Goal: Information Seeking & Learning: Learn about a topic

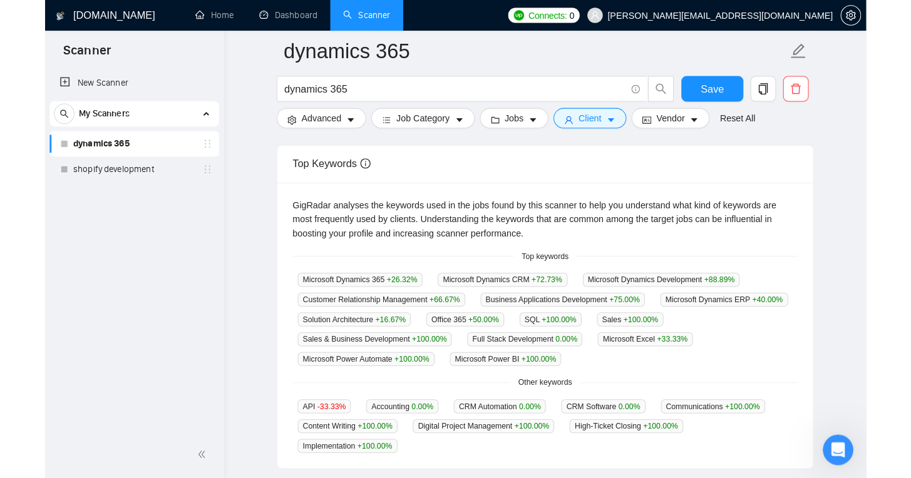
scroll to position [2, 0]
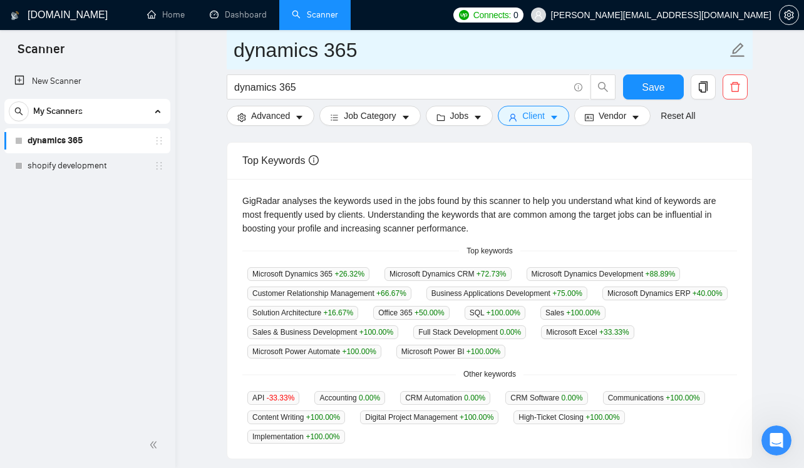
click at [739, 49] on icon "edit" at bounding box center [737, 50] width 14 height 14
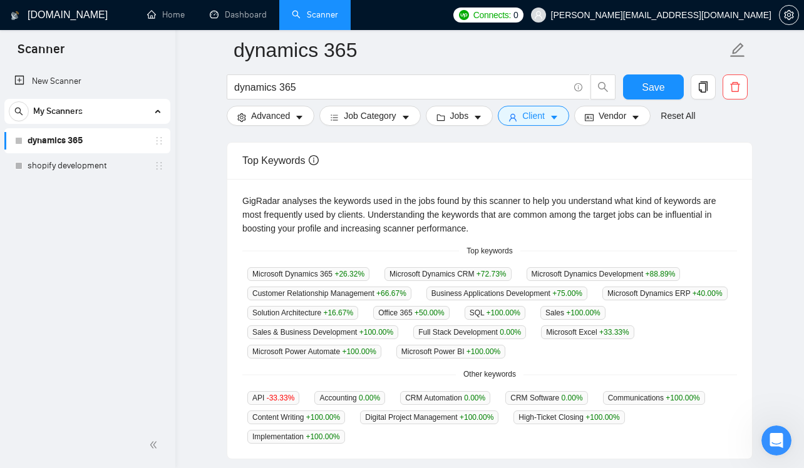
click at [197, 165] on main "dynamics 365 dynamics 365 Save Advanced Job Category Jobs Client Vendor Reset A…" at bounding box center [489, 264] width 588 height 888
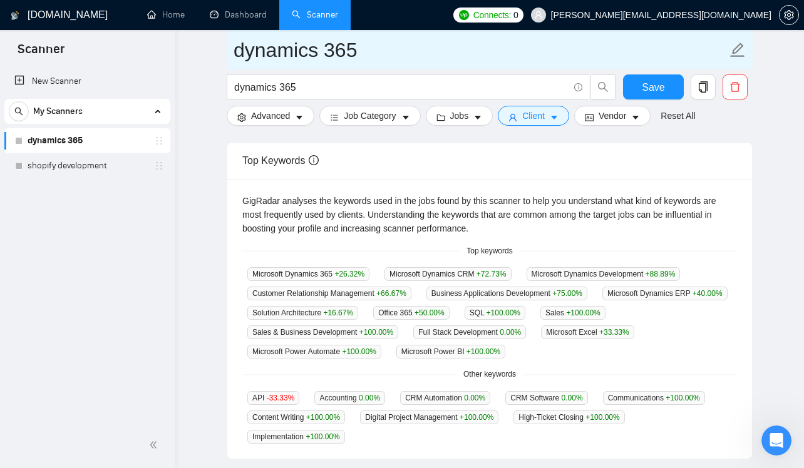
click at [311, 47] on input "dynamics 365" at bounding box center [479, 49] width 493 height 31
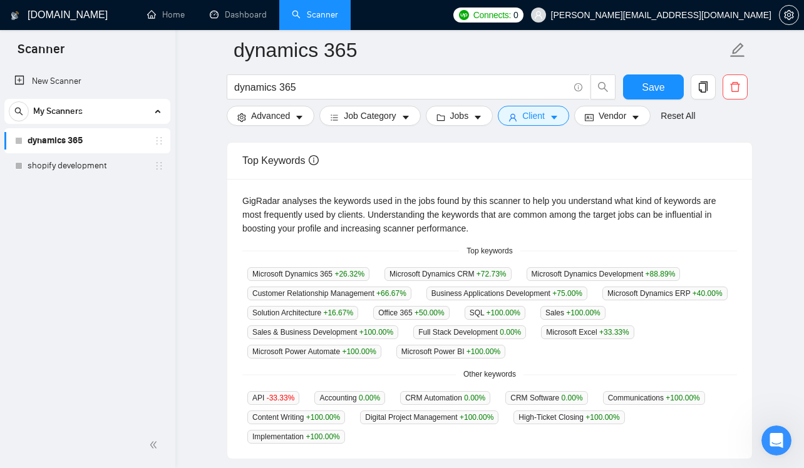
click at [201, 254] on main "dynamics 365 dynamics 365 Save Advanced Job Category Jobs Client Vendor Reset A…" at bounding box center [489, 264] width 588 height 888
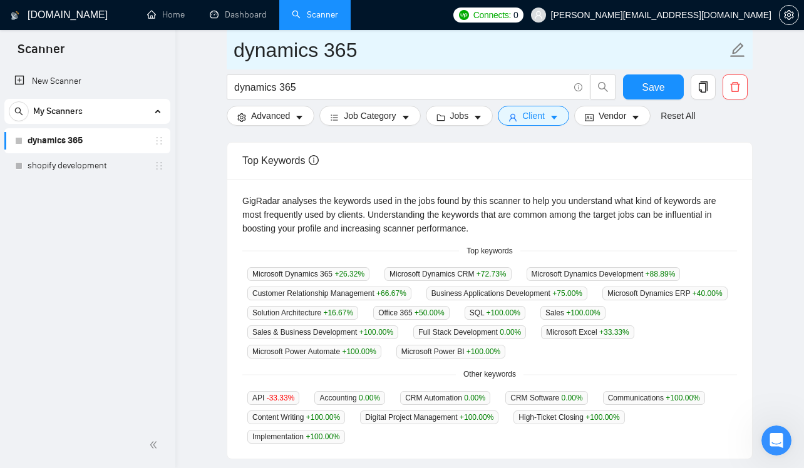
click at [294, 58] on input "dynamics 365" at bounding box center [479, 49] width 493 height 31
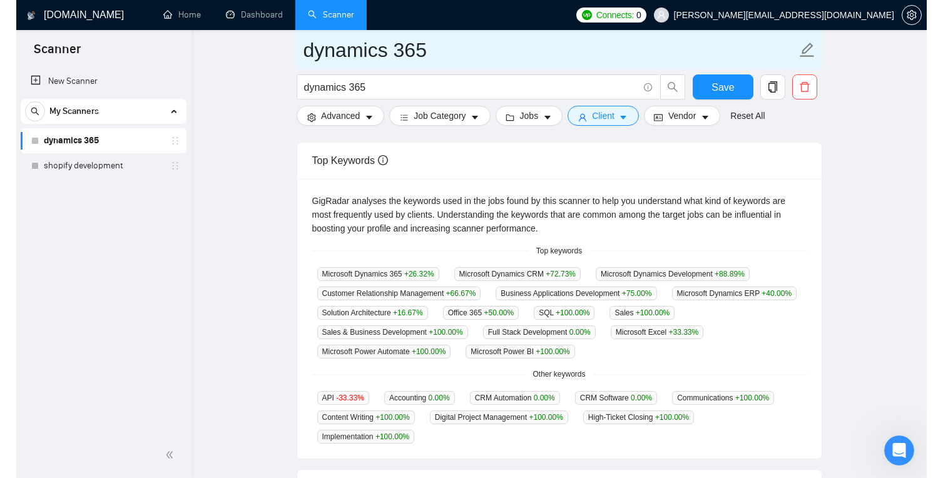
scroll to position [2369, 0]
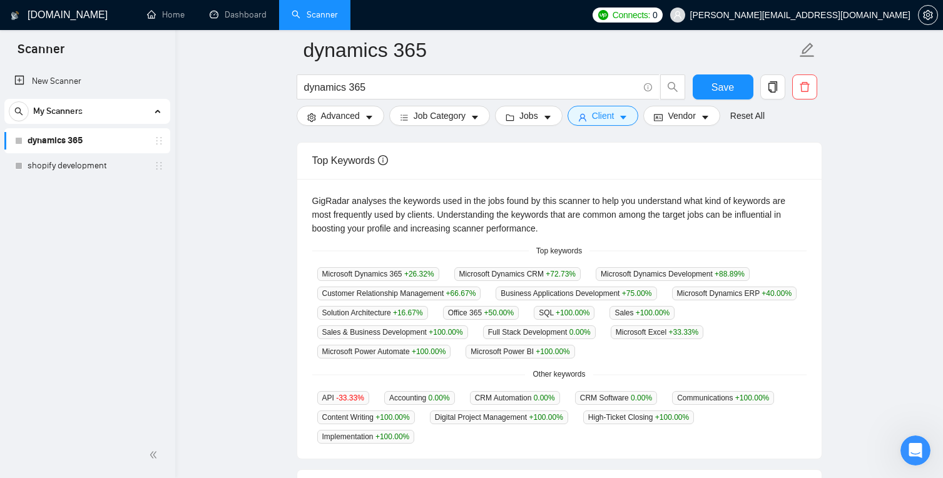
click at [265, 285] on main "dynamics 365 dynamics 365 Save Advanced Job Category Jobs Client Vendor Reset A…" at bounding box center [559, 264] width 728 height 888
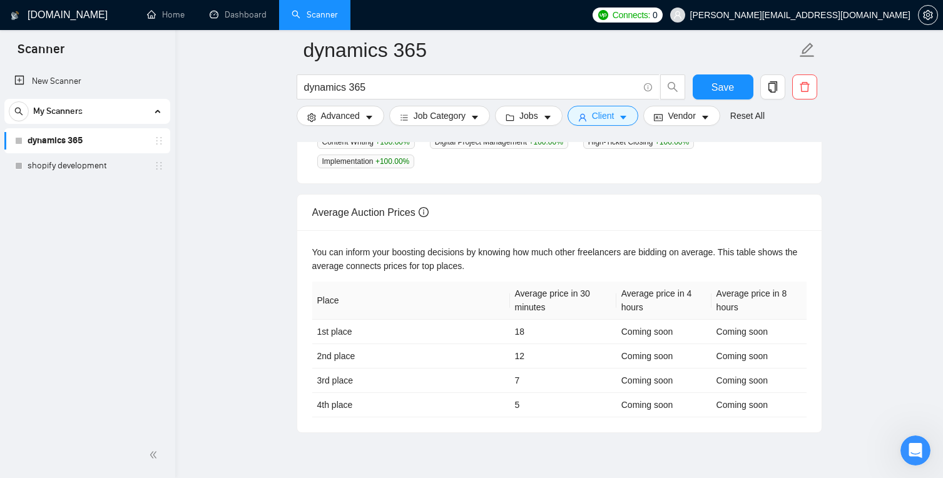
scroll to position [509, 0]
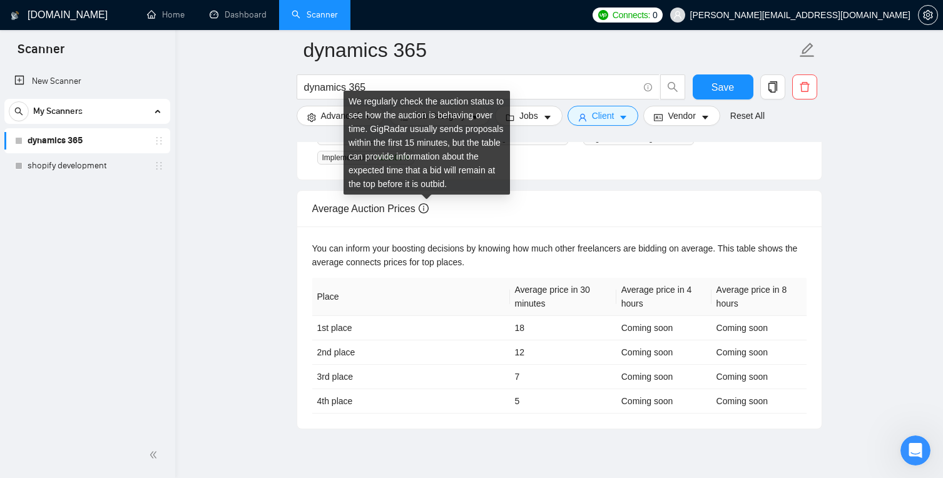
click at [428, 206] on icon "info-circle" at bounding box center [424, 208] width 10 height 10
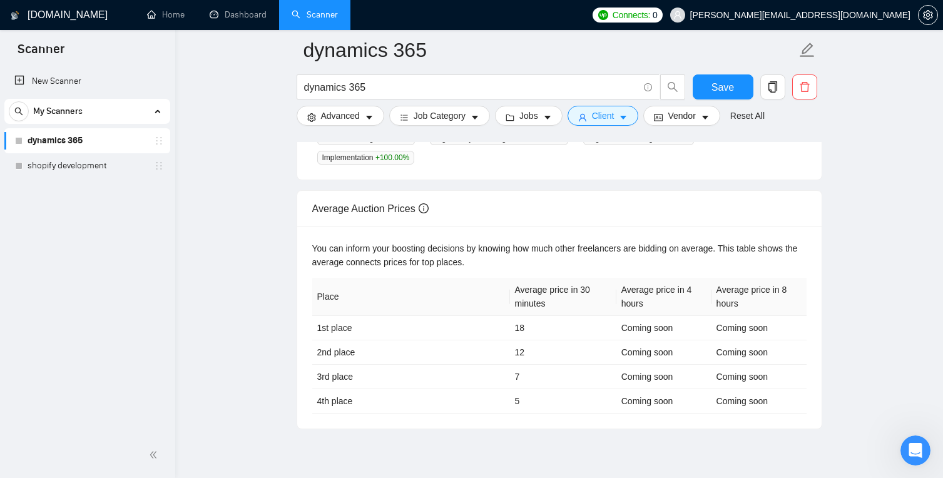
click at [439, 227] on div "You can inform your boosting decisions by knowing how much other freelancers ar…" at bounding box center [559, 328] width 525 height 202
click at [107, 167] on link "shopify development" at bounding box center [87, 165] width 119 height 25
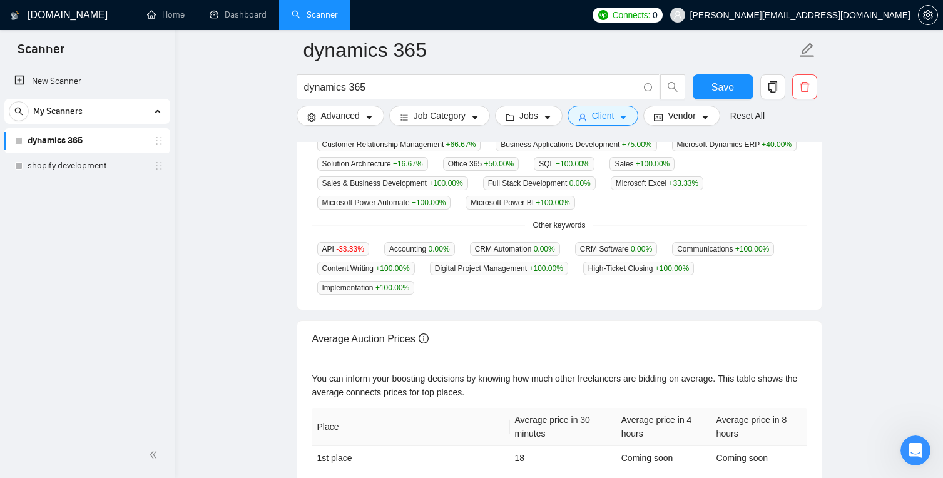
scroll to position [0, 0]
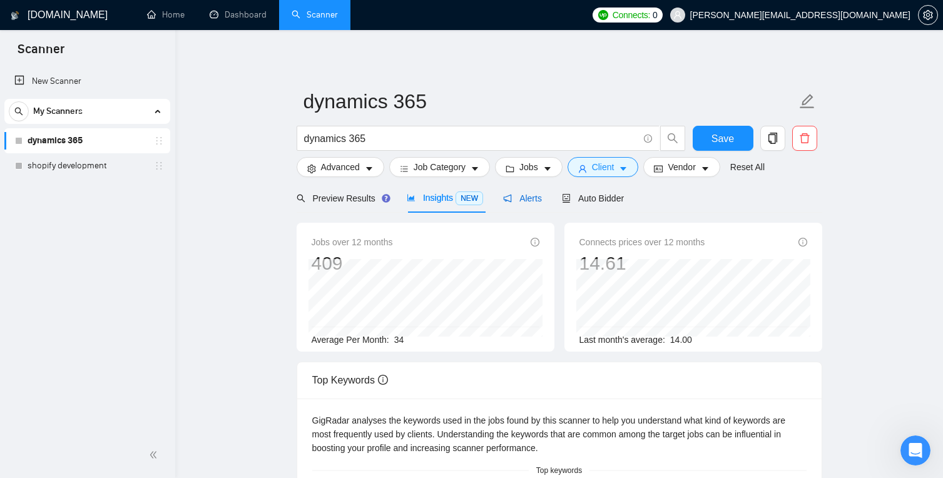
drag, startPoint x: 516, startPoint y: 202, endPoint x: 513, endPoint y: 210, distance: 9.3
click at [516, 202] on span "Alerts" at bounding box center [522, 198] width 39 height 10
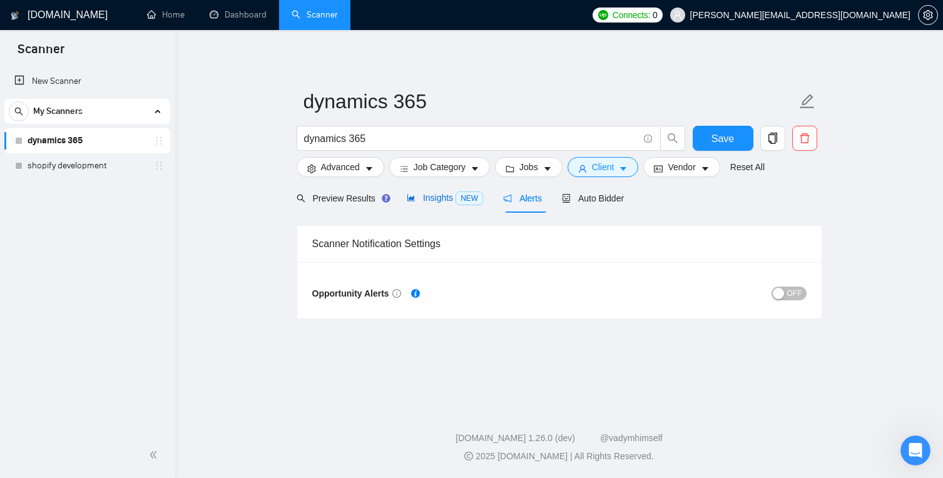
click at [435, 197] on span "Insights NEW" at bounding box center [445, 198] width 76 height 10
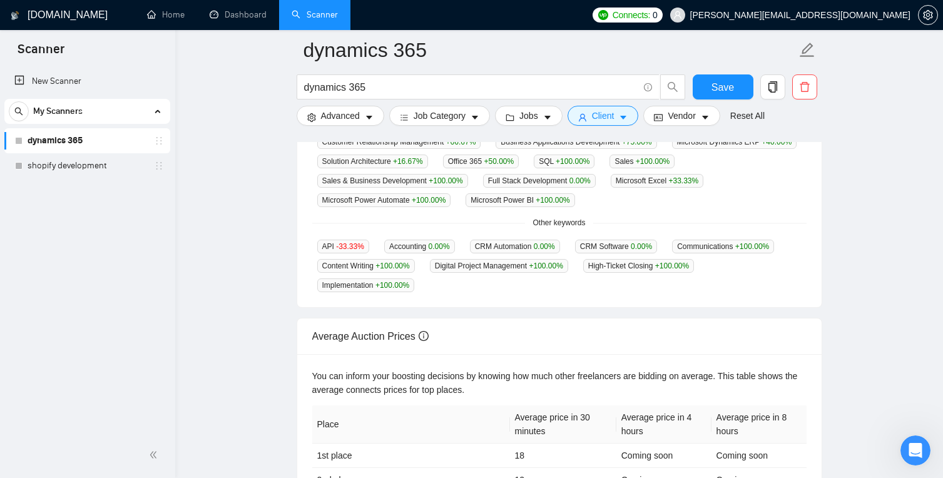
scroll to position [554, 0]
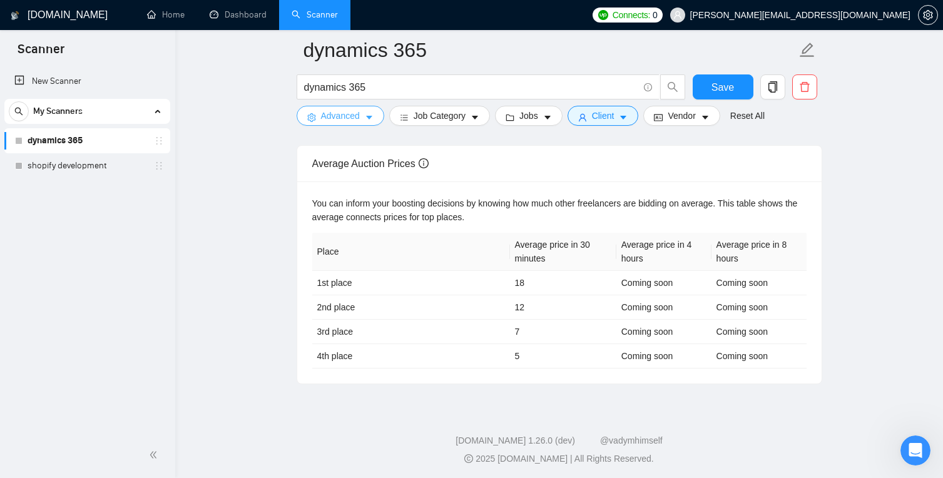
click at [345, 120] on span "Advanced" at bounding box center [340, 116] width 39 height 14
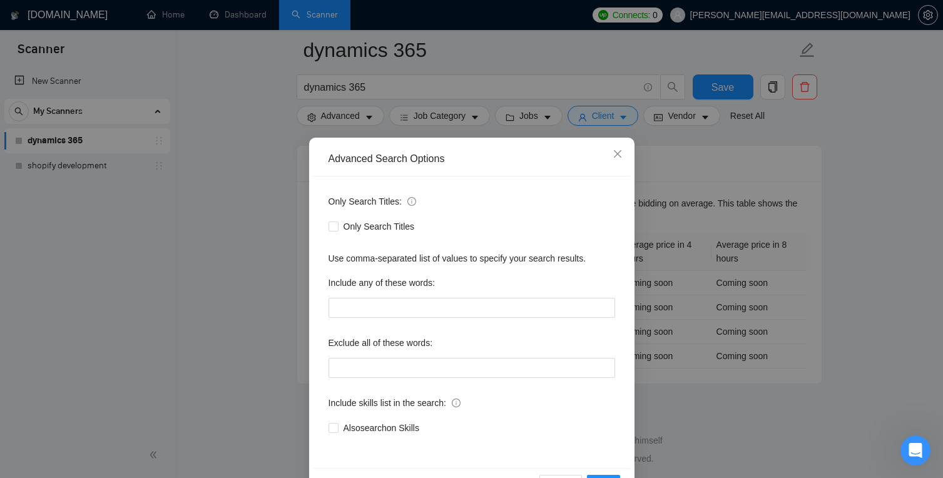
click at [345, 120] on div "Advanced Search Options Only Search Titles: Only Search Titles Use comma-separa…" at bounding box center [471, 239] width 943 height 478
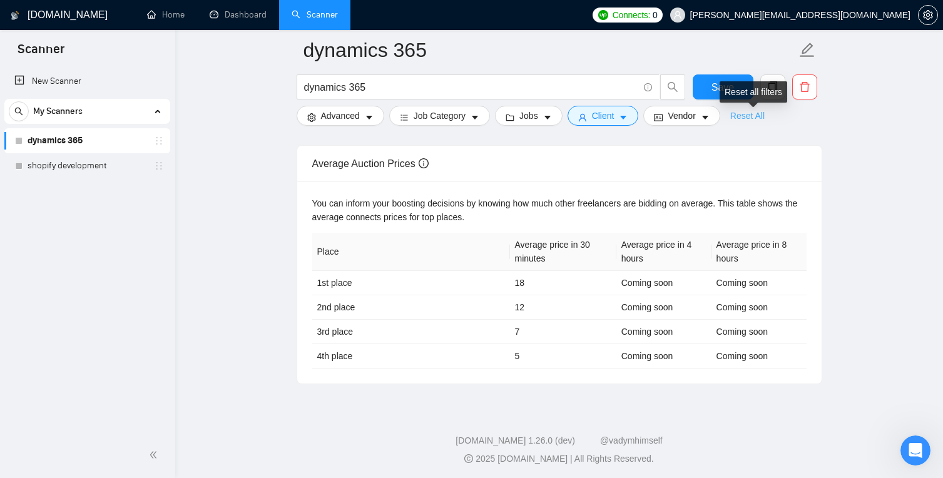
click at [757, 115] on link "Reset All" at bounding box center [747, 116] width 34 height 14
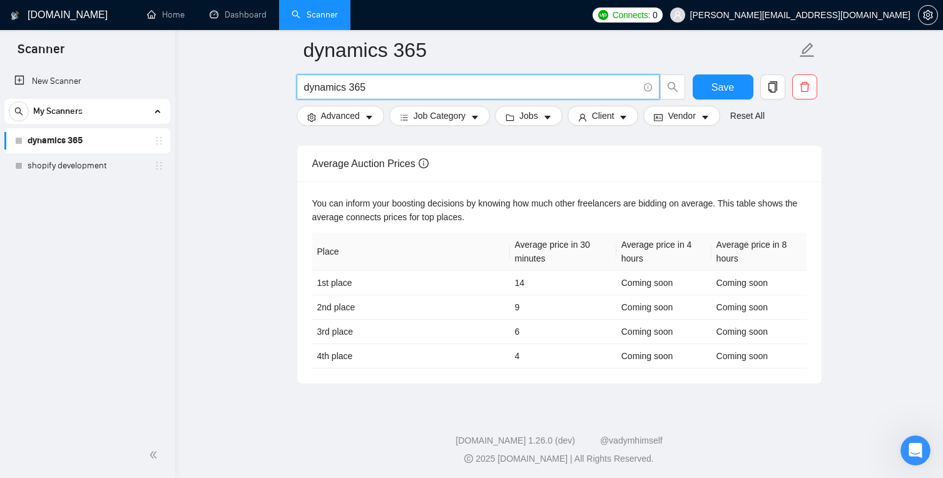
click at [349, 90] on input "dynamics 365" at bounding box center [471, 87] width 334 height 16
type input "r"
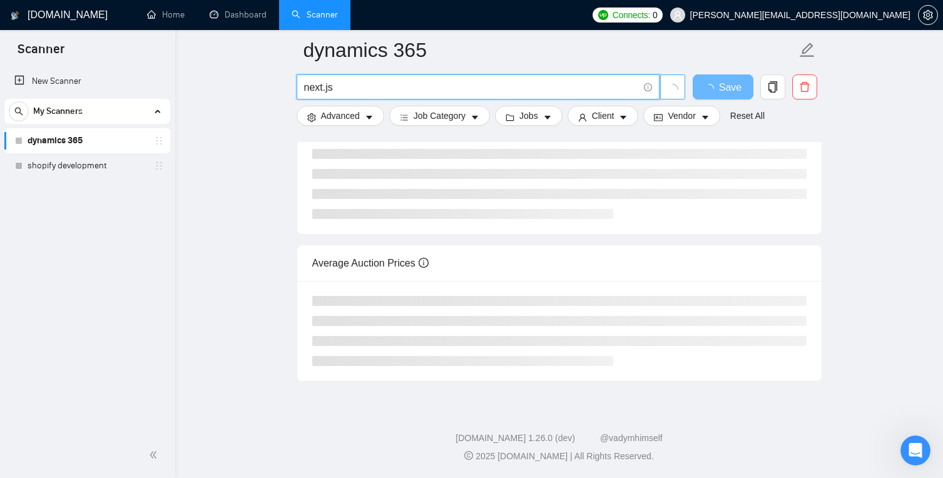
scroll to position [233, 0]
click at [679, 81] on button "button" at bounding box center [672, 86] width 25 height 25
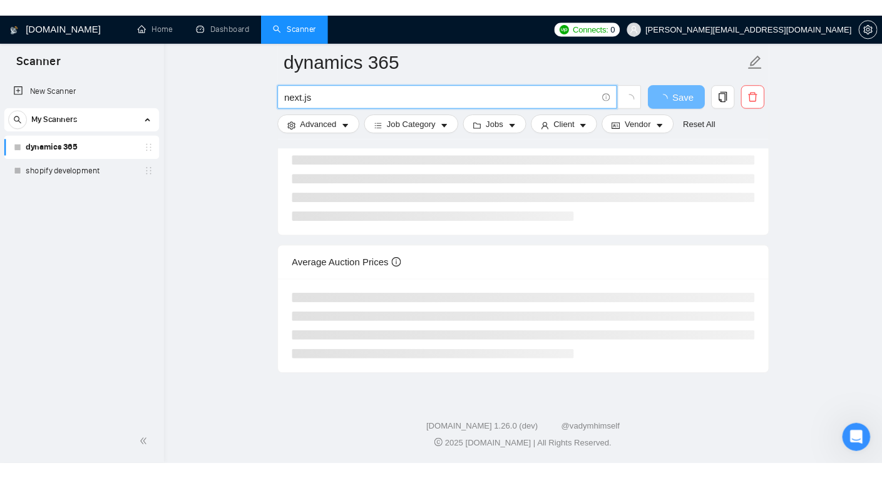
scroll to position [491, 0]
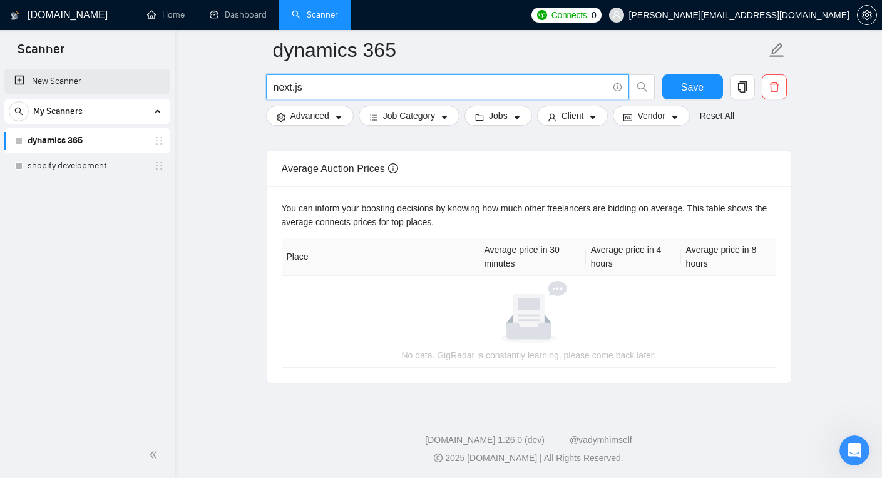
type input "next.js"
click at [87, 78] on link "New Scanner" at bounding box center [87, 81] width 146 height 25
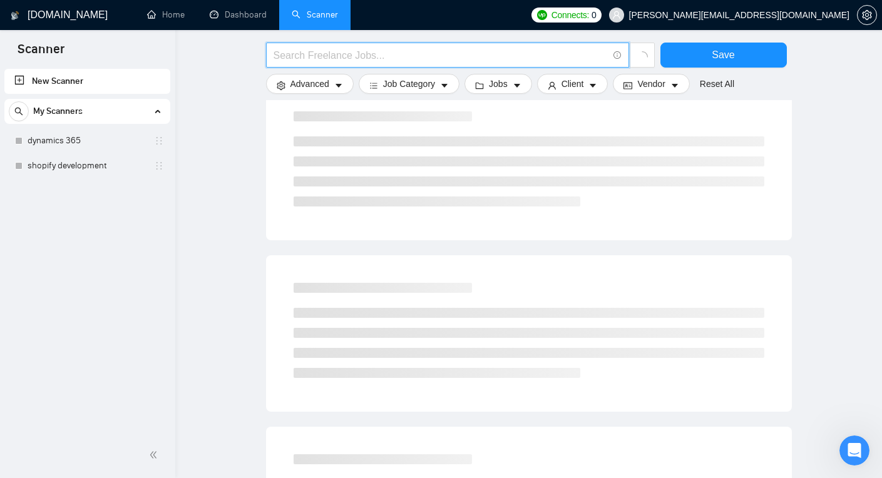
click at [294, 58] on input "text" at bounding box center [441, 56] width 334 height 16
type input "next.js"
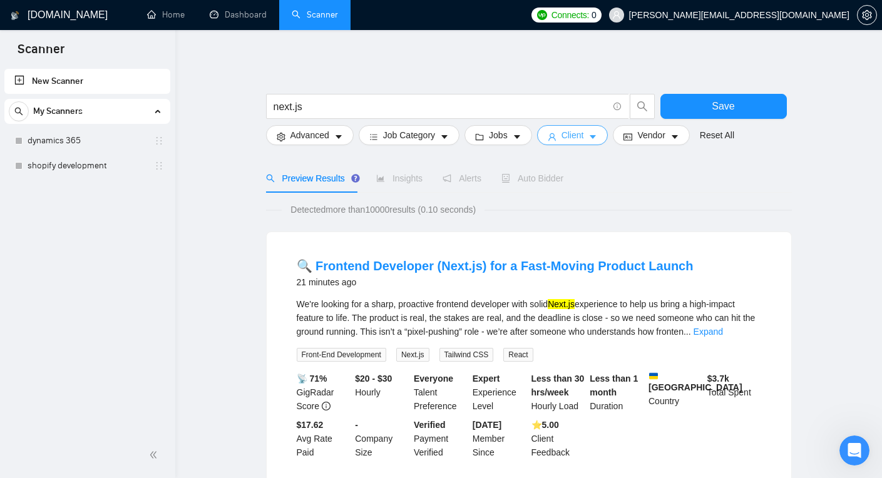
click at [584, 132] on span "Client" at bounding box center [572, 135] width 23 height 14
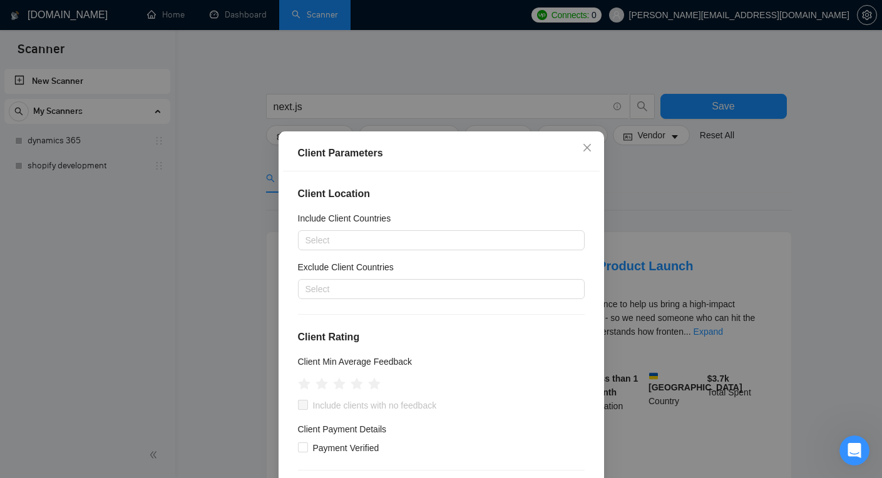
click at [637, 144] on div "Client Parameters Client Location Include Client Countries Select Exclude Clien…" at bounding box center [441, 239] width 882 height 478
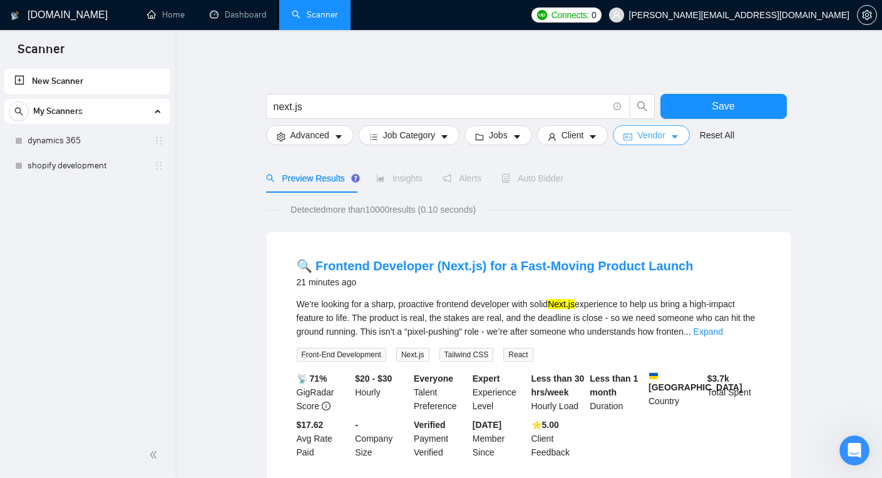
click at [647, 136] on span "Vendor" at bounding box center [651, 135] width 28 height 14
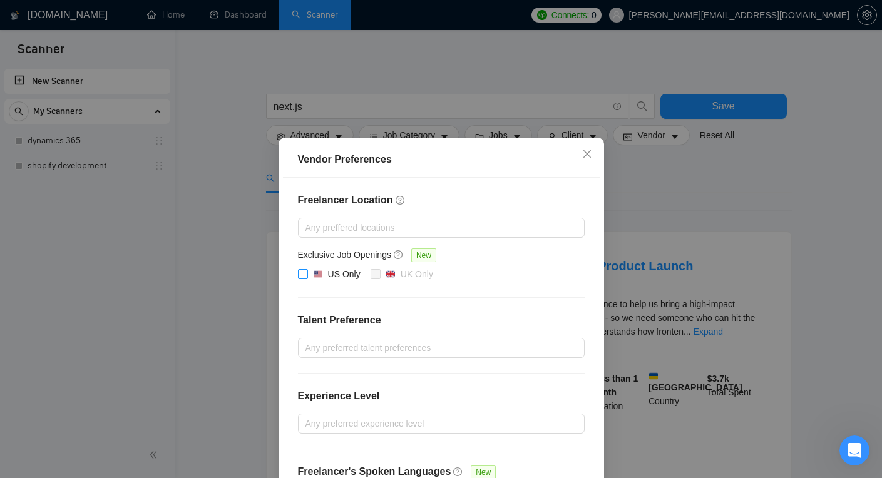
click at [301, 275] on input "US Only" at bounding box center [302, 273] width 9 height 9
checkbox input "true"
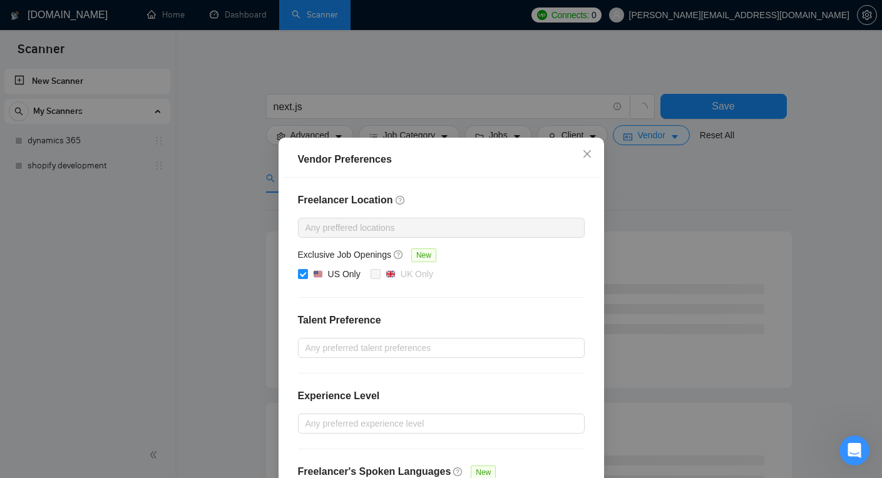
click at [635, 190] on div "Vendor Preferences Freelancer Location Any preffered locations Exclusive Job Op…" at bounding box center [441, 239] width 882 height 478
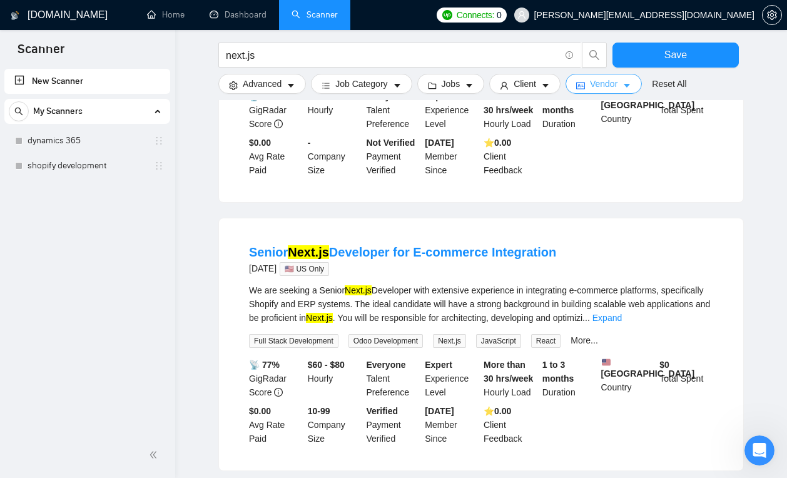
scroll to position [885, 0]
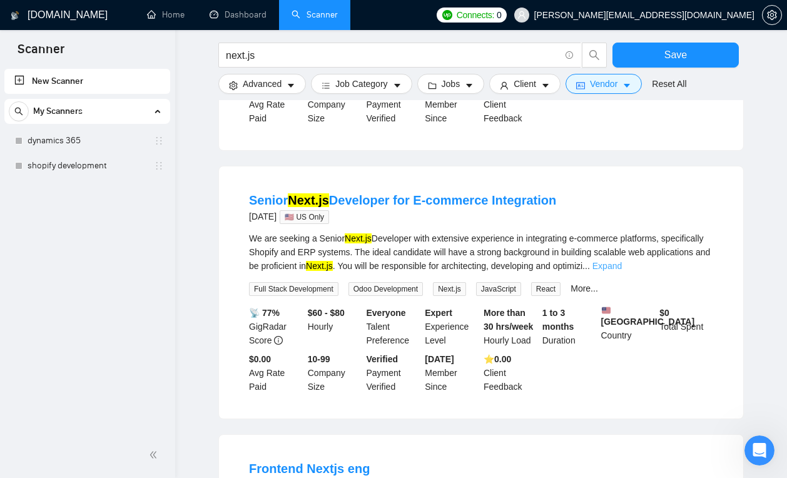
click at [622, 271] on link "Expand" at bounding box center [607, 266] width 29 height 10
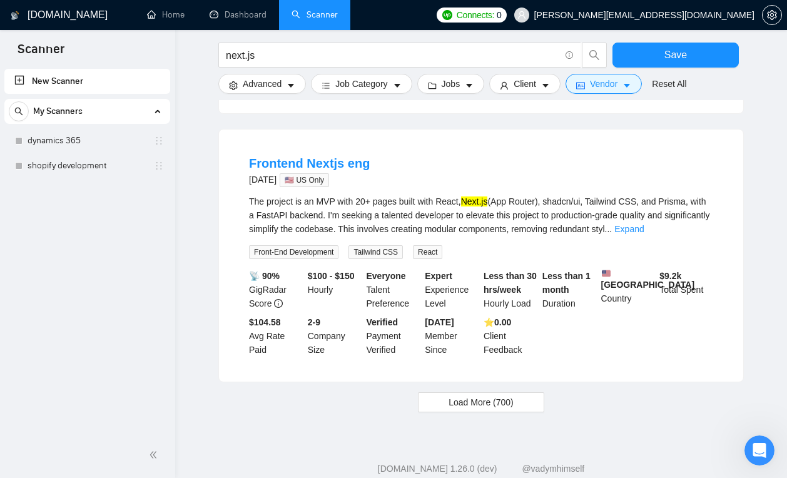
scroll to position [1261, 0]
click at [644, 233] on link "Expand" at bounding box center [629, 228] width 29 height 10
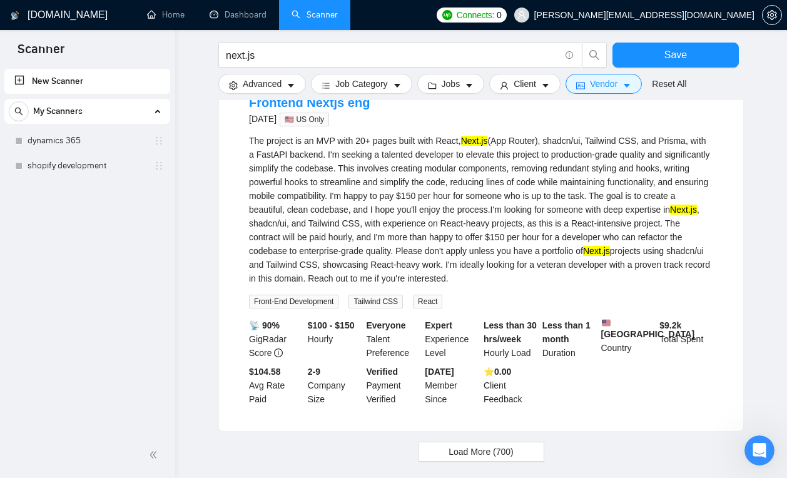
scroll to position [1417, 0]
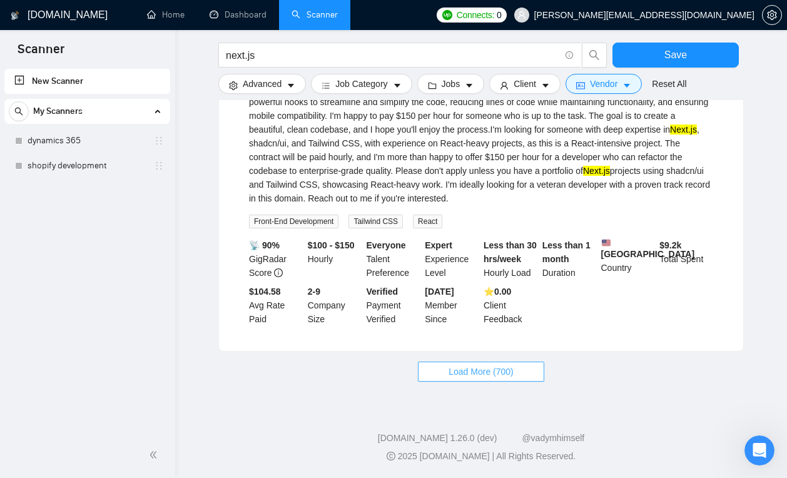
click at [491, 379] on span "Load More (700)" at bounding box center [481, 372] width 65 height 14
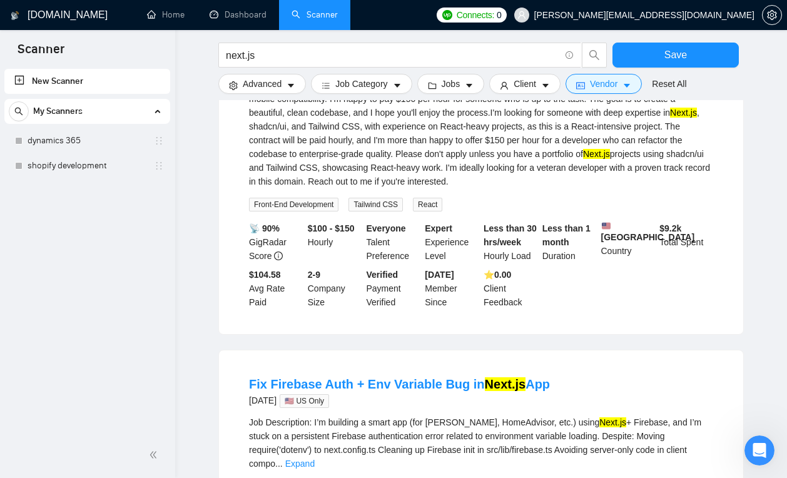
scroll to position [2401, 0]
